Goal: Transaction & Acquisition: Download file/media

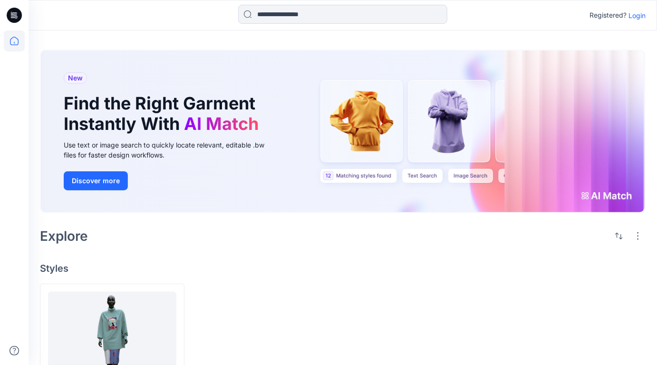
scroll to position [83, 0]
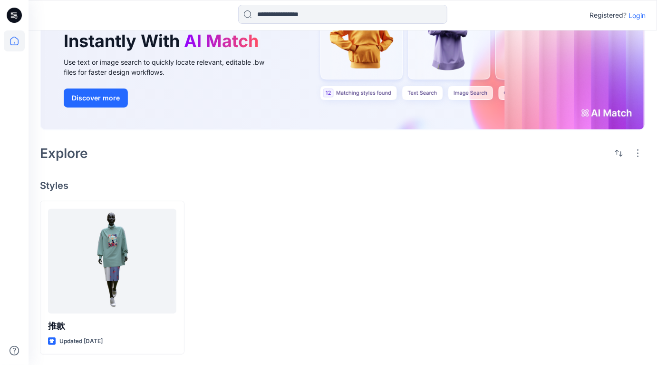
click at [643, 16] on p "Login" at bounding box center [637, 15] width 17 height 10
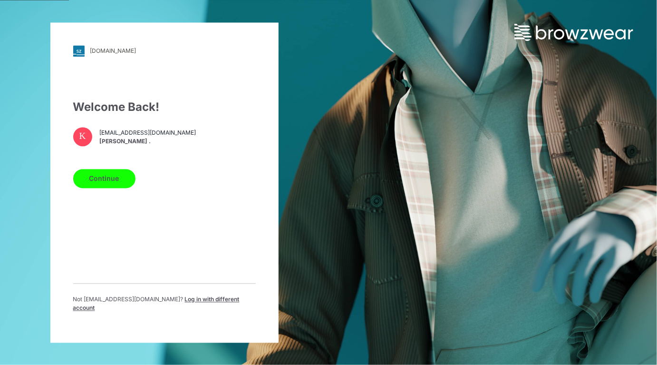
click at [105, 185] on button "Continue" at bounding box center [104, 178] width 62 height 19
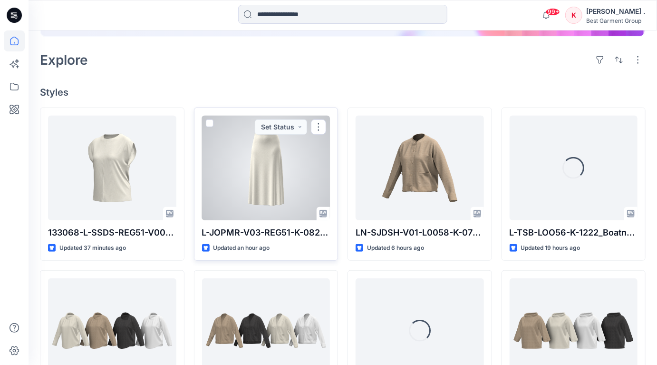
scroll to position [208, 0]
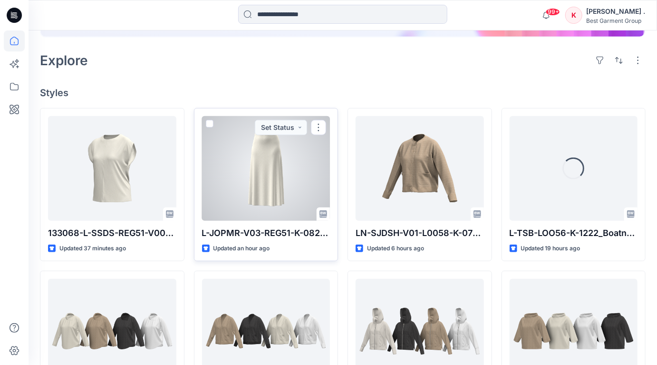
click at [277, 176] on div at bounding box center [266, 168] width 128 height 105
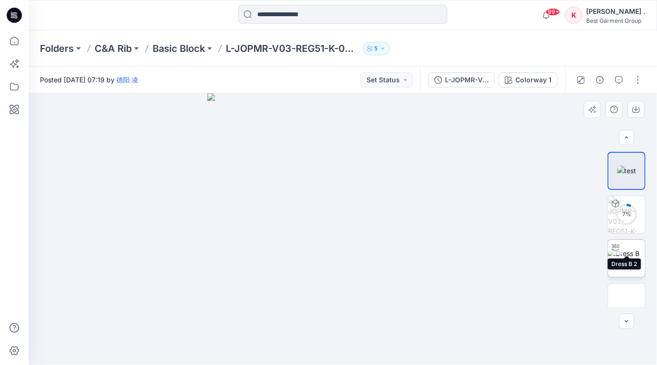
scroll to position [101, 0]
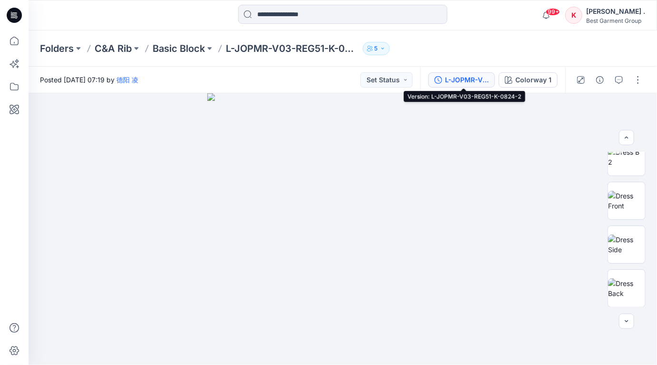
click at [483, 80] on div "L-JOPMR-V03-REG51-K-0824-2" at bounding box center [467, 80] width 44 height 10
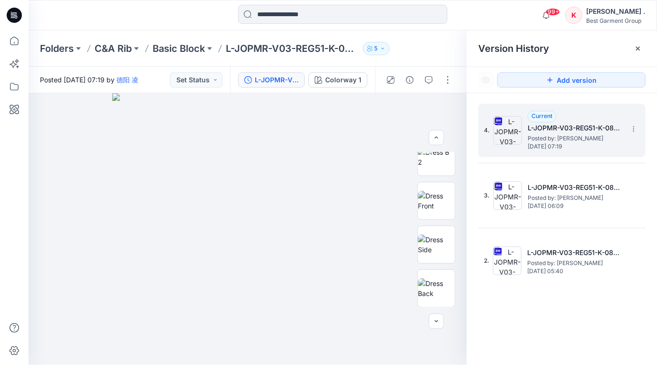
click at [554, 130] on h5 "L-JOPMR-V03-REG51-K-0824-2" at bounding box center [575, 127] width 95 height 11
click at [637, 128] on icon at bounding box center [634, 129] width 8 height 8
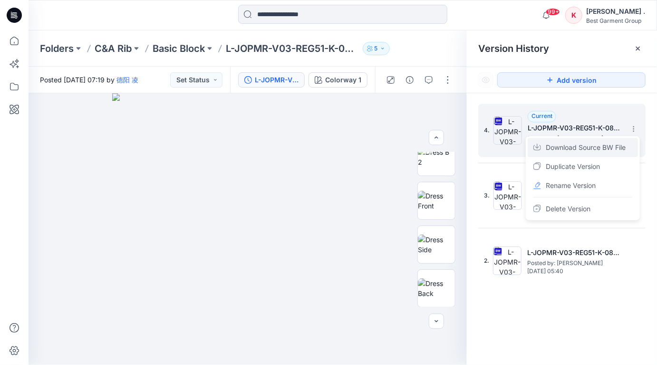
click at [557, 145] on span "Download Source BW File" at bounding box center [586, 147] width 80 height 11
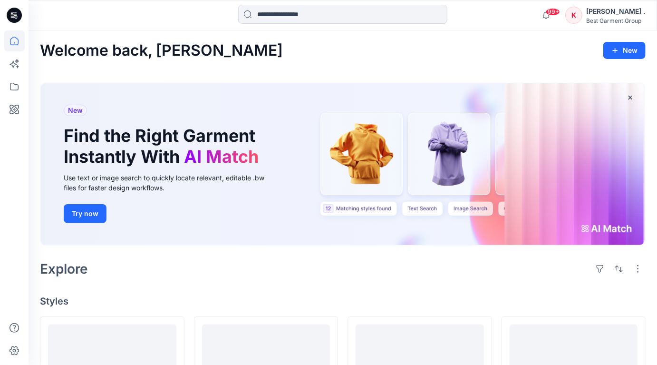
scroll to position [208, 0]
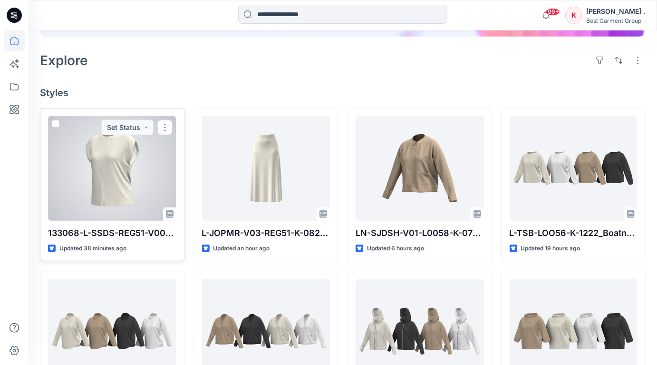
click at [108, 154] on div at bounding box center [112, 168] width 128 height 105
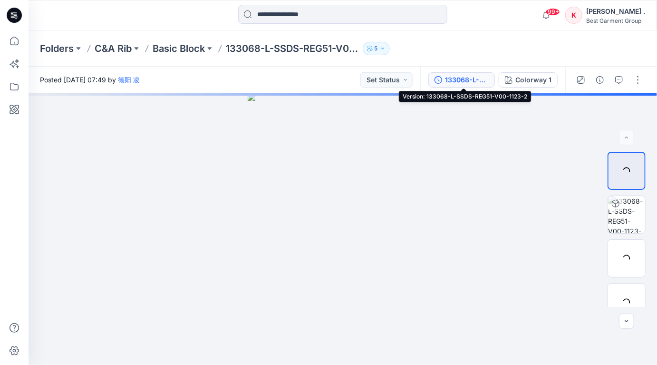
click at [463, 80] on div "133068-L-SSDS-REG51-V00-1123-2" at bounding box center [467, 80] width 44 height 10
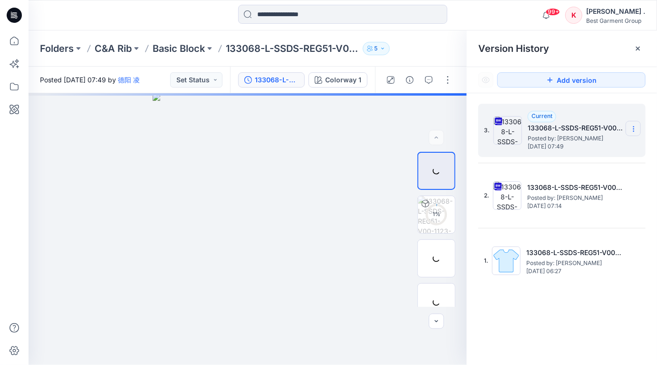
click at [632, 128] on icon at bounding box center [634, 129] width 8 height 8
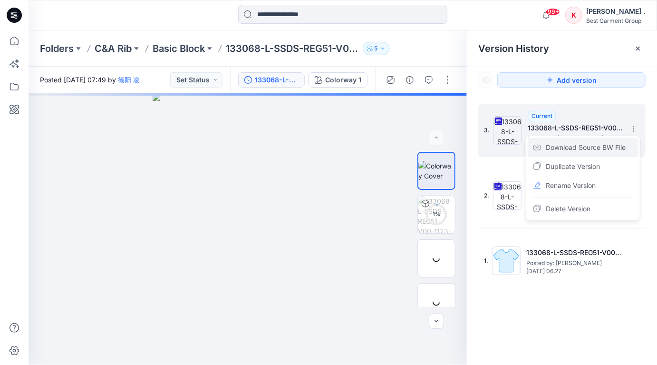
click at [562, 148] on span "Download Source BW File" at bounding box center [586, 147] width 80 height 11
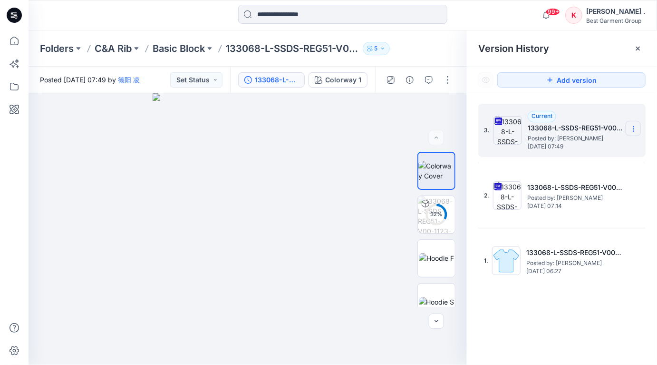
click at [633, 130] on icon at bounding box center [634, 129] width 8 height 8
